Goal: Task Accomplishment & Management: Manage account settings

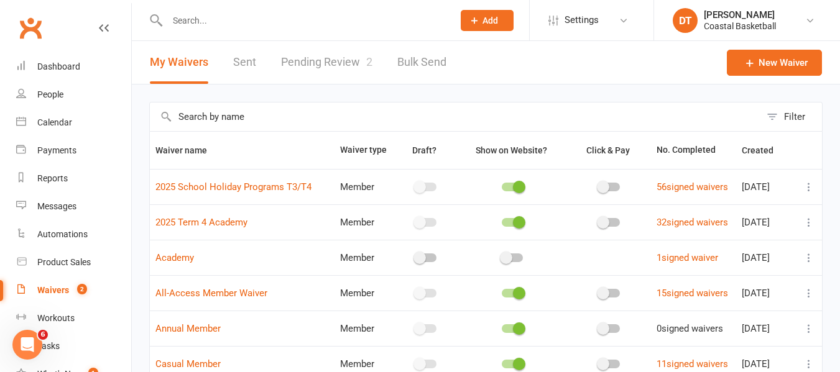
click at [341, 110] on input "text" at bounding box center [455, 117] width 611 height 29
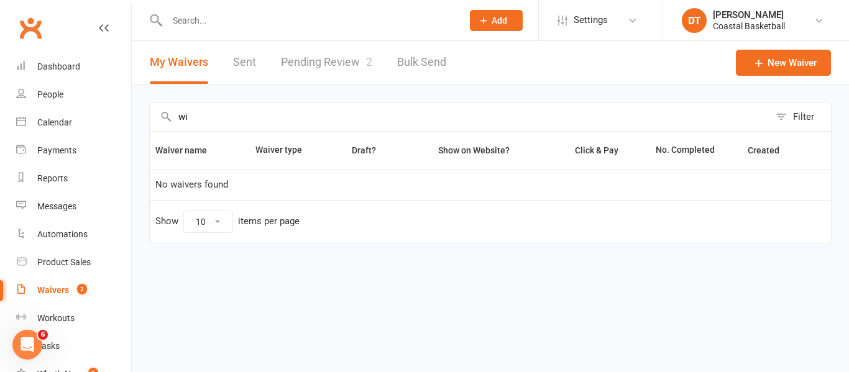
type input "w"
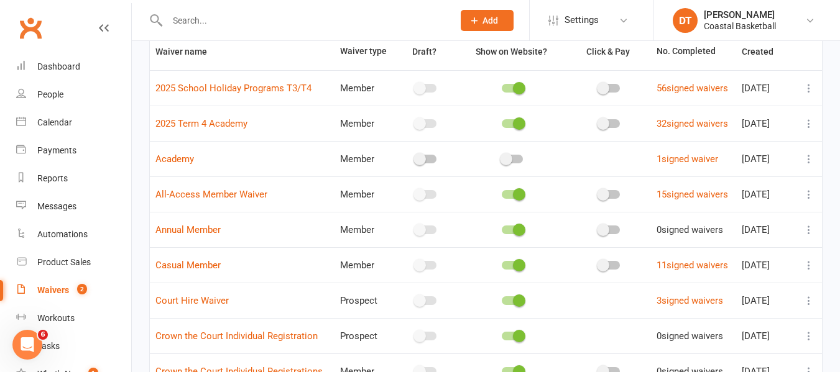
scroll to position [103, 0]
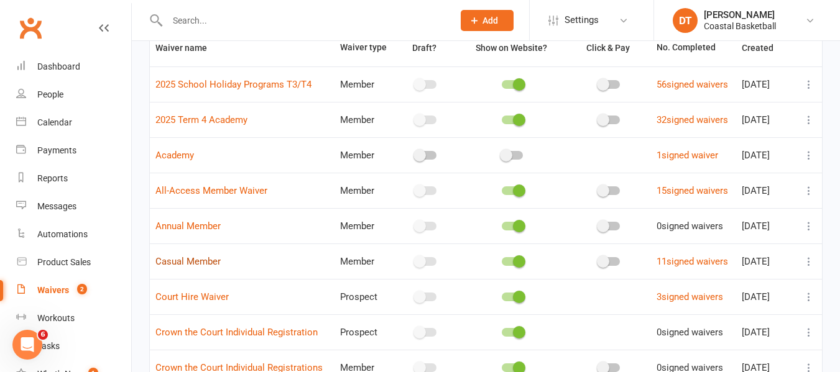
type input "casual"
click at [179, 265] on link "Casual Member" at bounding box center [187, 261] width 65 height 11
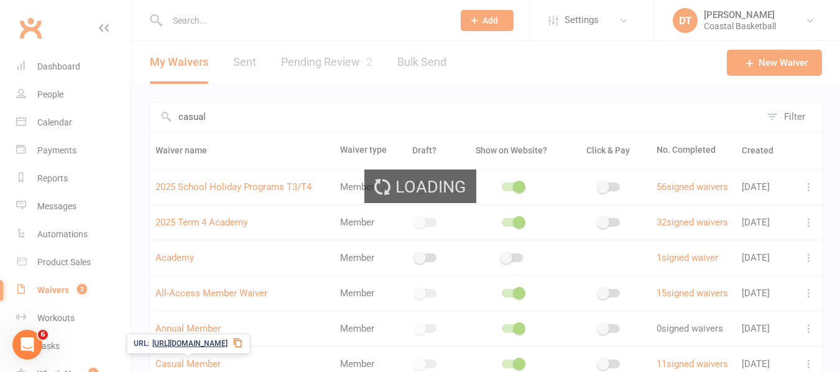
select select "do_not_copy_answers"
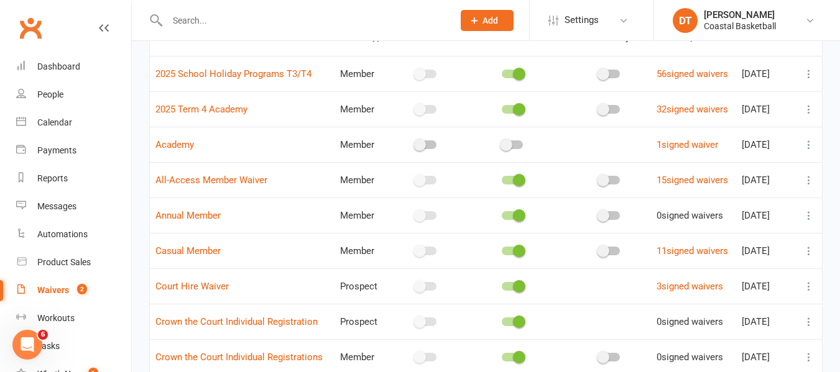
scroll to position [122, 0]
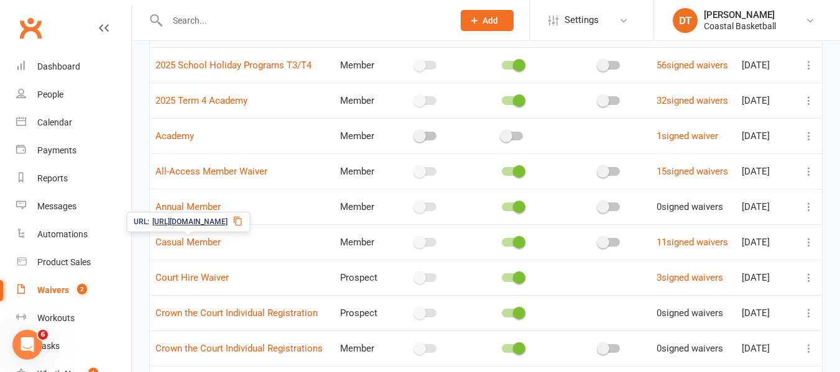
click at [183, 224] on span "https://app.clubworx.com/s/DGJRr2Gy" at bounding box center [189, 222] width 75 height 12
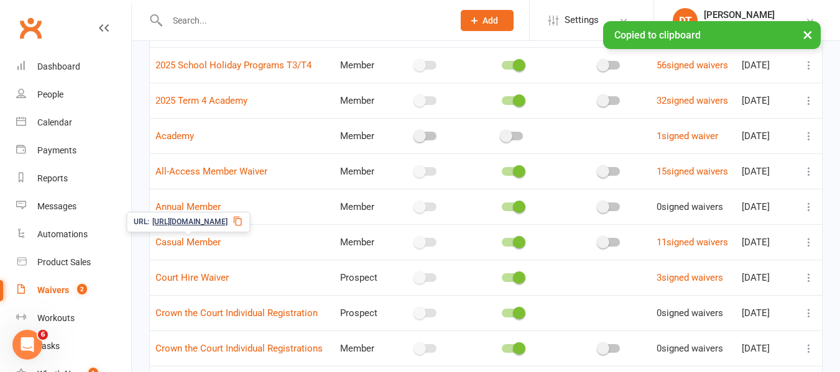
drag, startPoint x: 183, startPoint y: 224, endPoint x: 145, endPoint y: 228, distance: 38.1
click at [152, 227] on span "https://app.clubworx.com/s/DGJRr2Gy" at bounding box center [189, 222] width 75 height 12
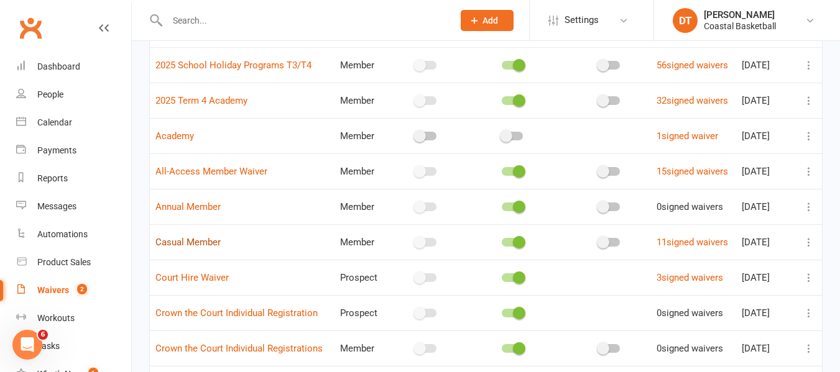
click at [180, 239] on link "Casual Member" at bounding box center [187, 242] width 65 height 11
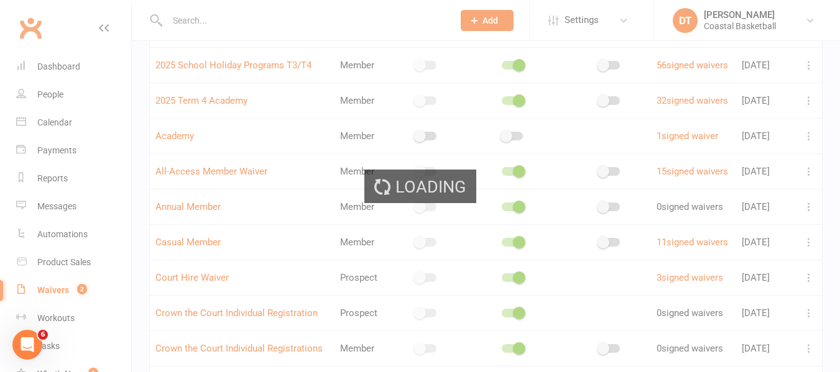
select select "do_not_copy_answers"
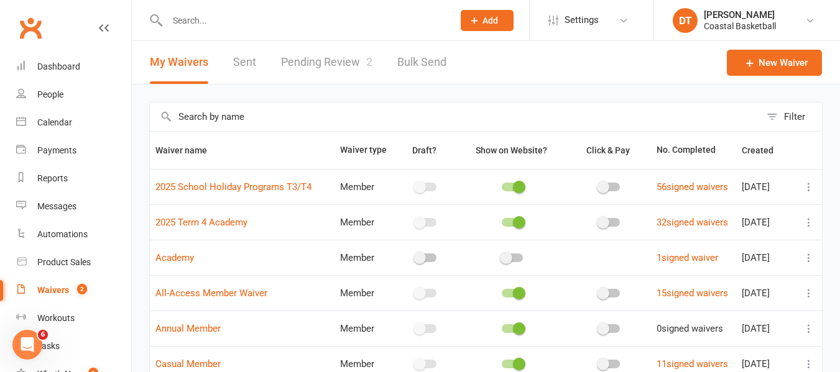
click at [303, 124] on input "text" at bounding box center [455, 117] width 611 height 29
type input "trial"
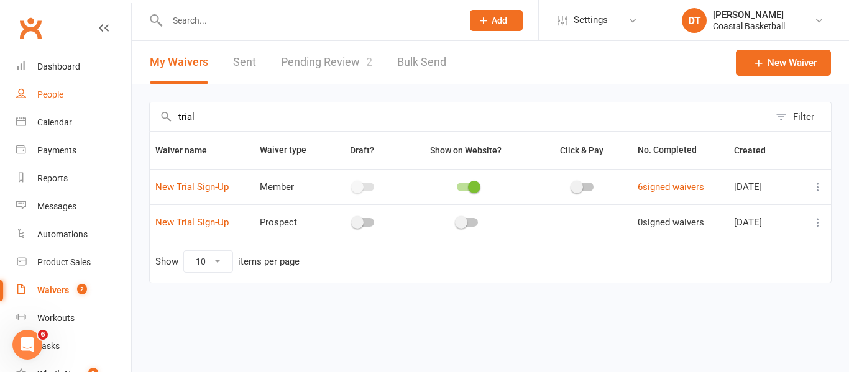
click at [67, 95] on link "People" at bounding box center [73, 95] width 115 height 28
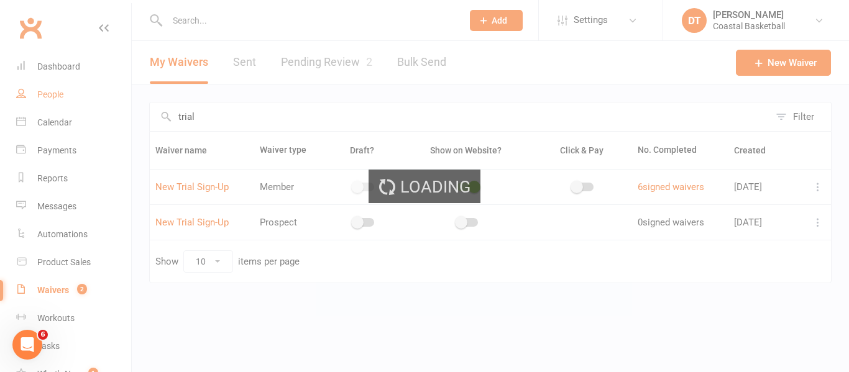
select select "100"
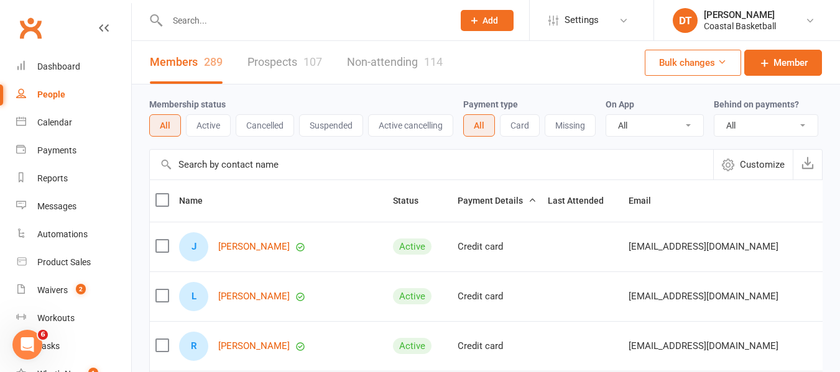
click at [394, 180] on input "text" at bounding box center [431, 165] width 563 height 30
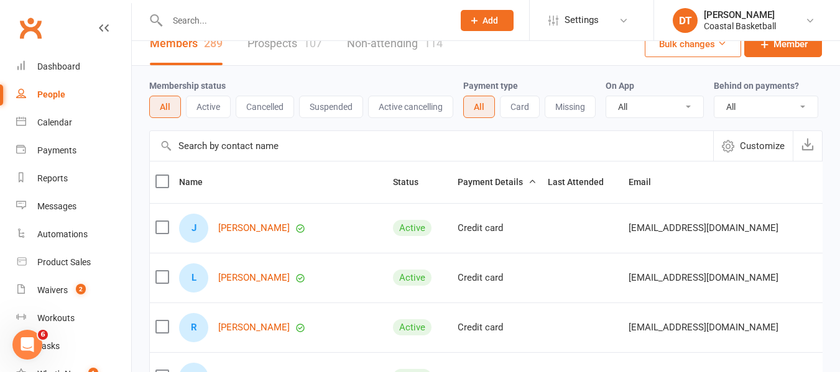
scroll to position [9, 0]
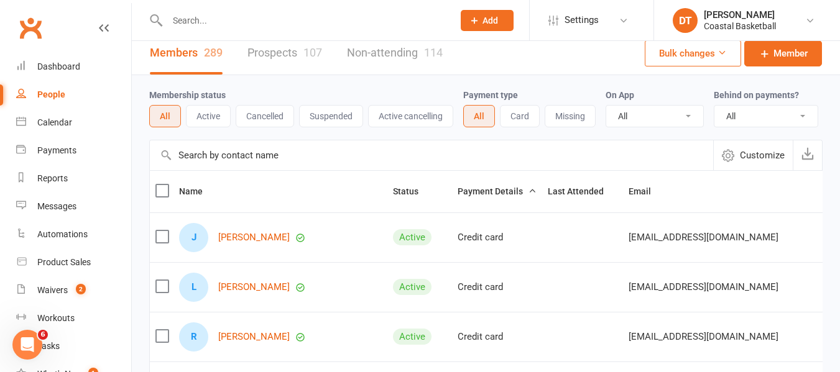
drag, startPoint x: 556, startPoint y: 13, endPoint x: 557, endPoint y: 38, distance: 24.9
click at [556, 13] on link "Settings" at bounding box center [591, 20] width 86 height 28
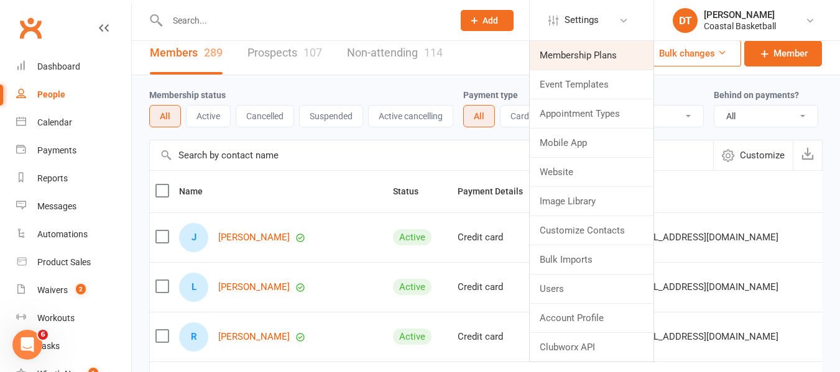
click at [555, 57] on link "Membership Plans" at bounding box center [592, 55] width 124 height 29
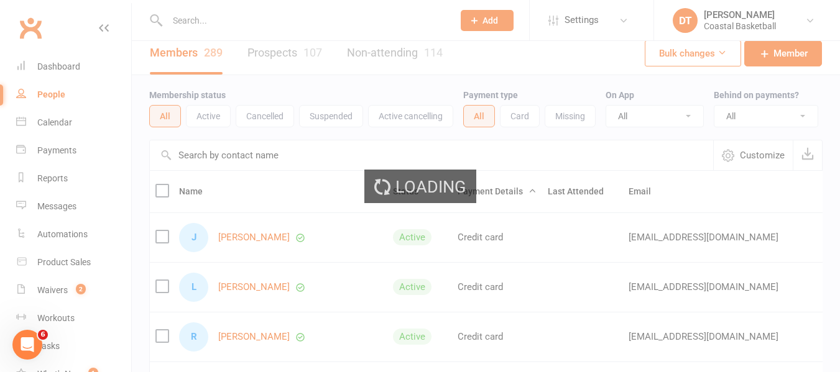
select select "100"
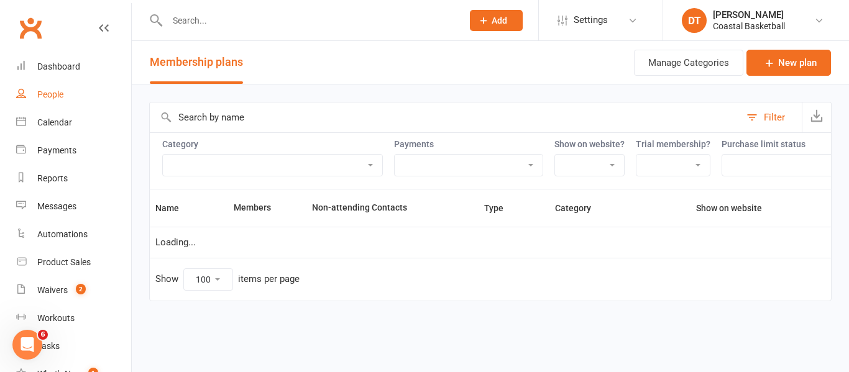
click at [52, 95] on div "People" at bounding box center [50, 95] width 26 height 10
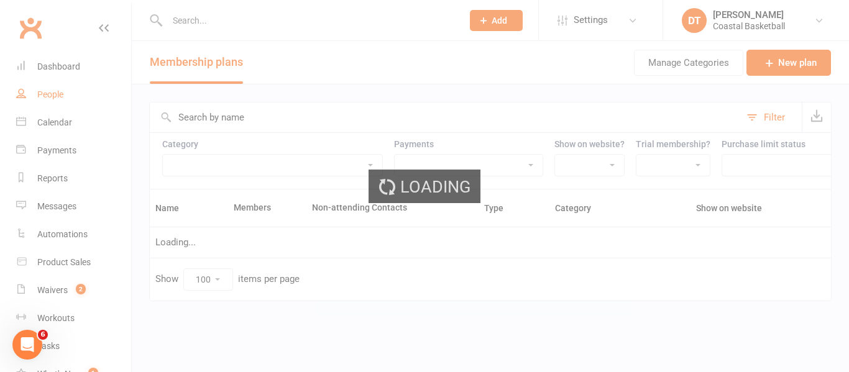
select select "100"
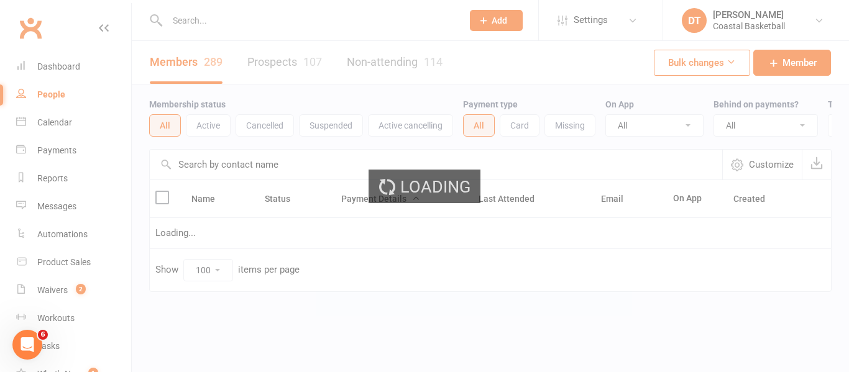
click at [288, 175] on div "Loading" at bounding box center [424, 186] width 849 height 372
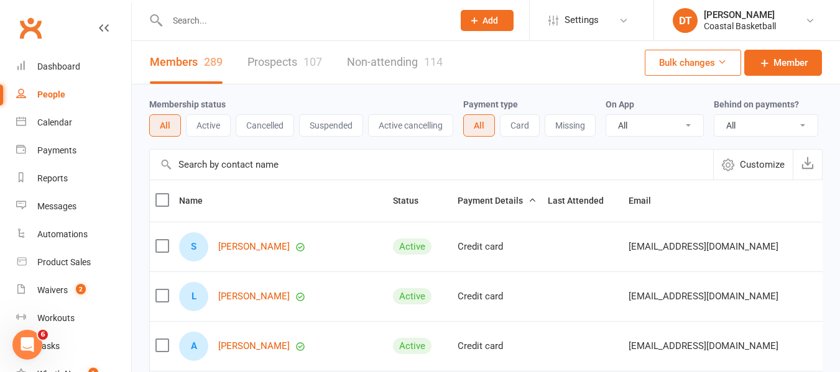
click at [272, 175] on input "text" at bounding box center [431, 165] width 563 height 30
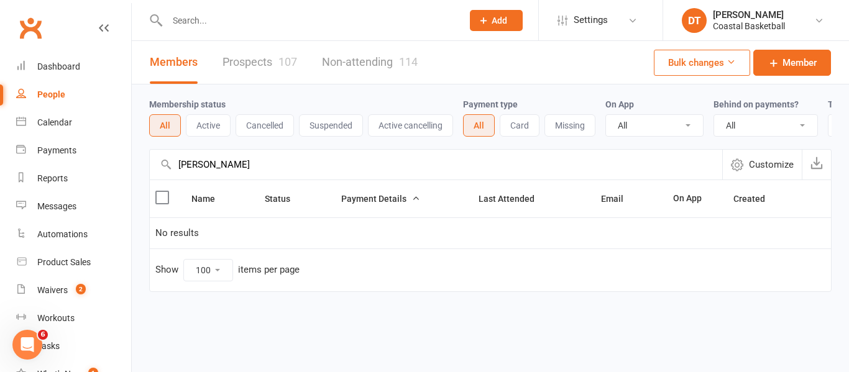
type input "kristy"
click at [264, 66] on link "Prospects 107" at bounding box center [260, 62] width 75 height 43
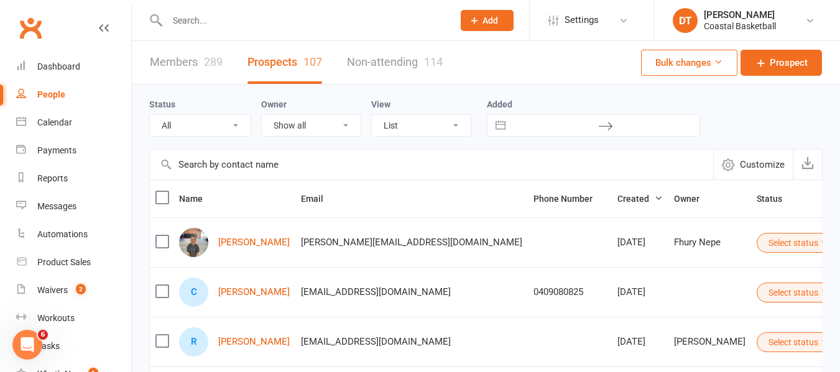
click at [283, 169] on input "text" at bounding box center [431, 165] width 563 height 30
type input "kristy"
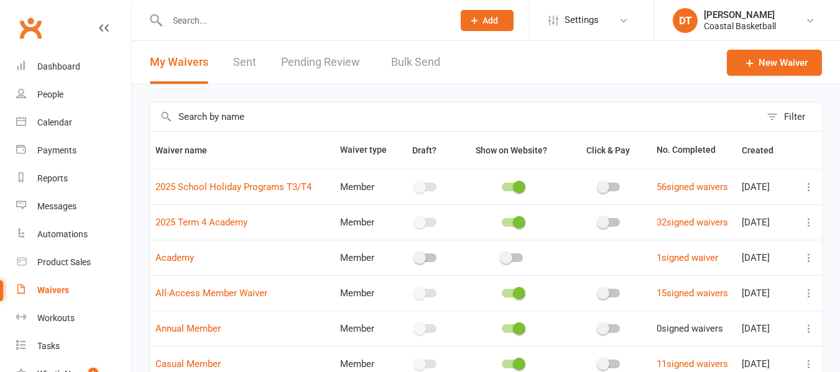
click at [325, 123] on input "text" at bounding box center [455, 117] width 611 height 29
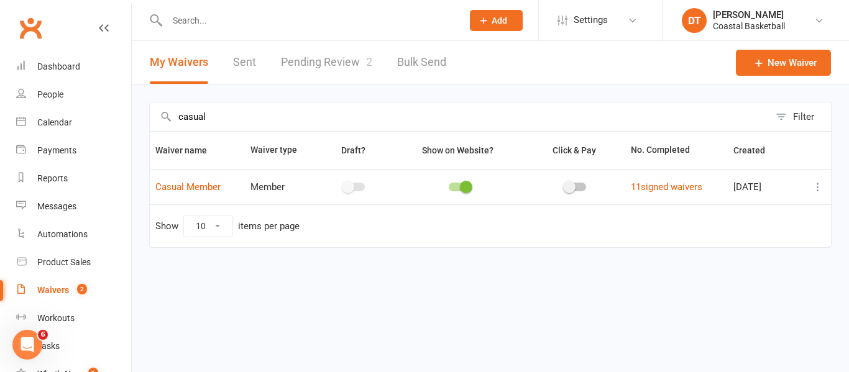
click at [254, 118] on input "casual" at bounding box center [460, 117] width 620 height 29
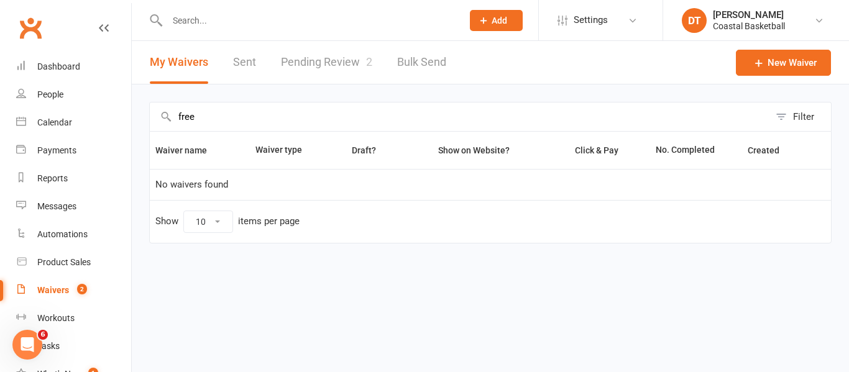
click at [246, 108] on input "free" at bounding box center [460, 117] width 620 height 29
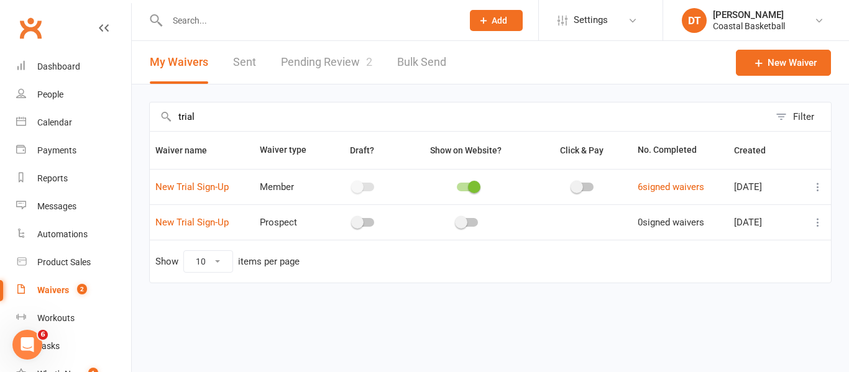
click at [223, 116] on input "trial" at bounding box center [460, 117] width 620 height 29
type input "trial"
drag, startPoint x: 201, startPoint y: 190, endPoint x: 246, endPoint y: 181, distance: 45.6
click at [201, 188] on link "New Trial Sign-Up" at bounding box center [191, 187] width 73 height 11
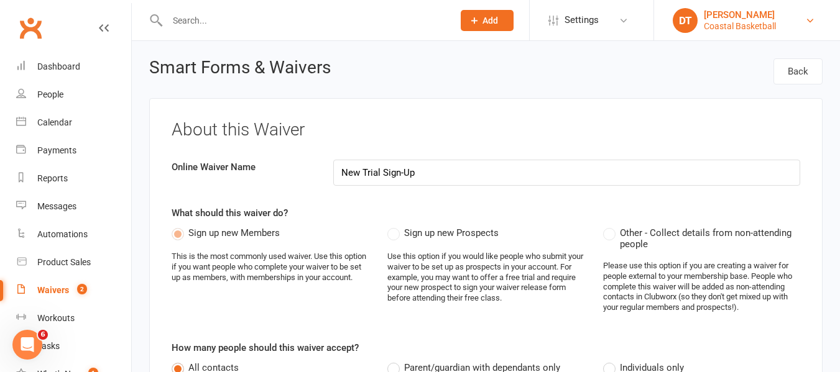
click at [776, 21] on div "Coastal Basketball" at bounding box center [740, 26] width 72 height 11
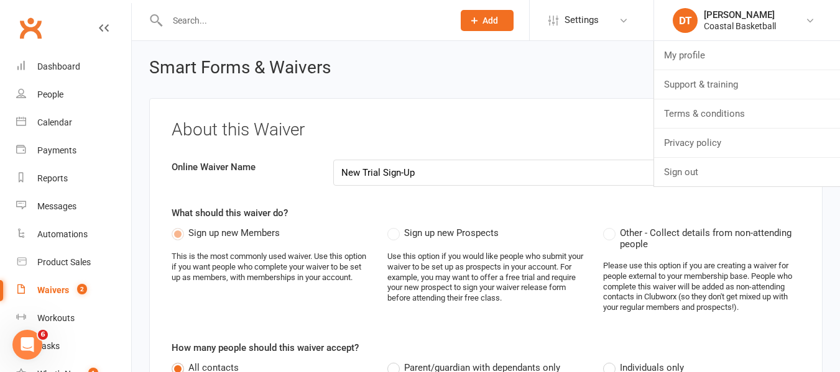
drag, startPoint x: 514, startPoint y: 60, endPoint x: 568, endPoint y: 60, distance: 54.7
click at [514, 60] on header "Smart Forms & Waivers Back" at bounding box center [485, 78] width 673 height 40
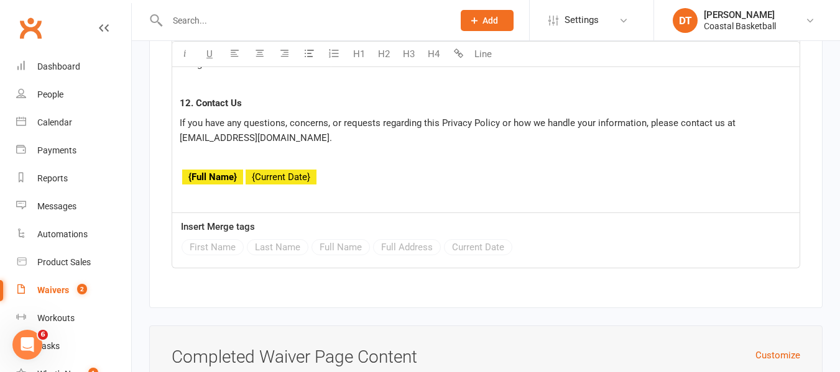
scroll to position [7394, 0]
